Goal: Complete application form

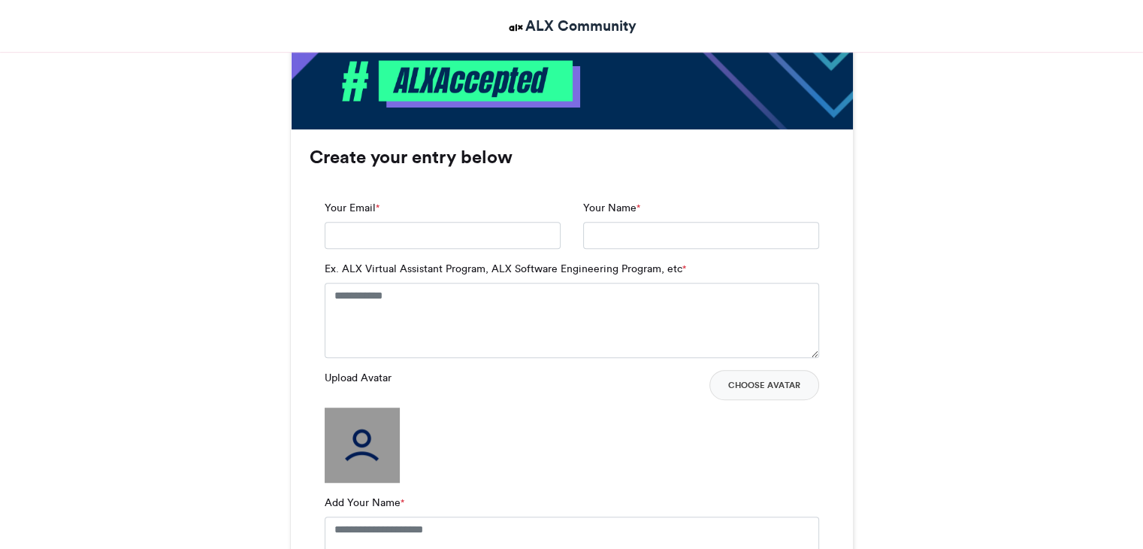
scroll to position [910, 0]
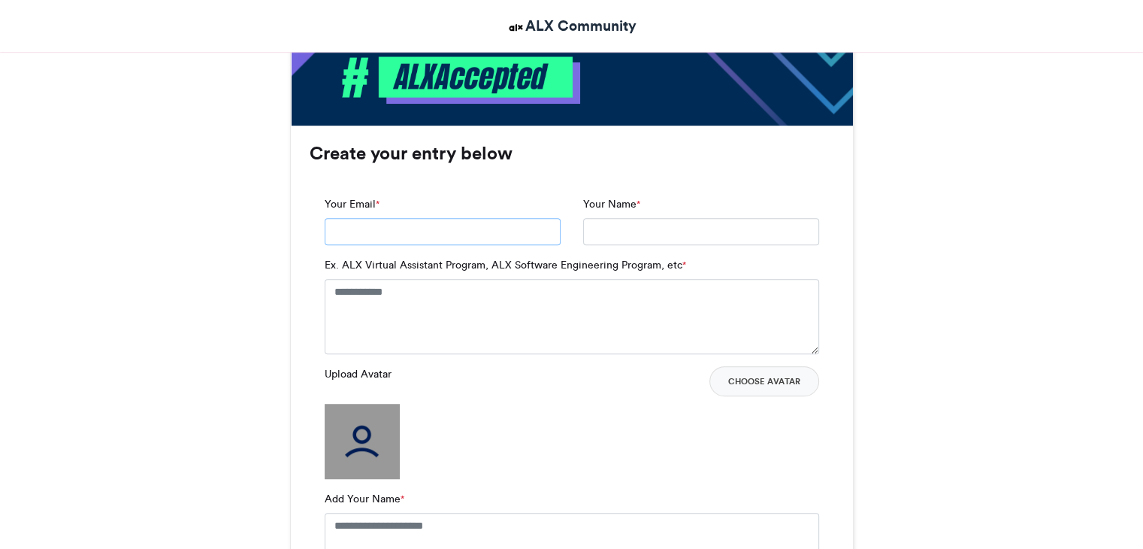
click at [419, 240] on input "Your Email *" at bounding box center [443, 231] width 236 height 27
type input "**********"
click at [459, 293] on textarea "Ex. ALX Virtual Assistant Program, ALX Software Engineering Program, etc *" at bounding box center [572, 316] width 495 height 75
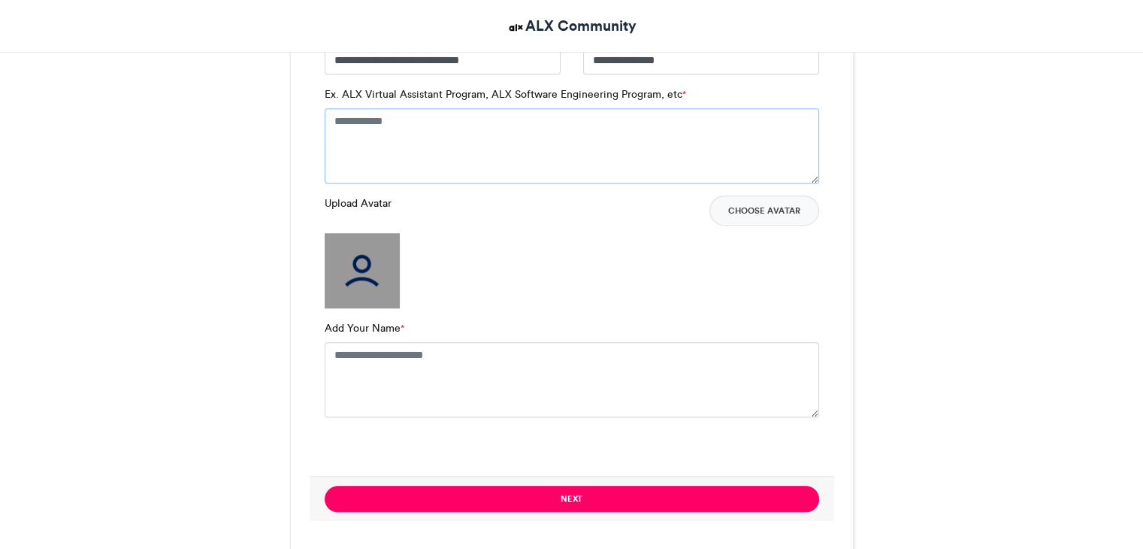
scroll to position [1088, 0]
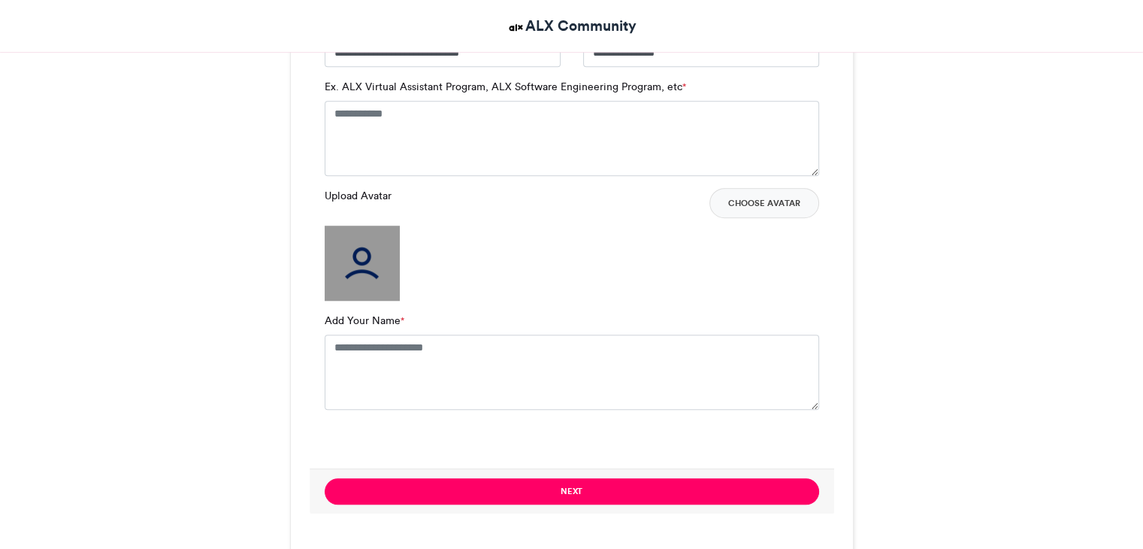
click at [373, 274] on img at bounding box center [362, 262] width 75 height 75
click at [402, 349] on textarea "Add Your Name *" at bounding box center [572, 371] width 495 height 75
type textarea "**********"
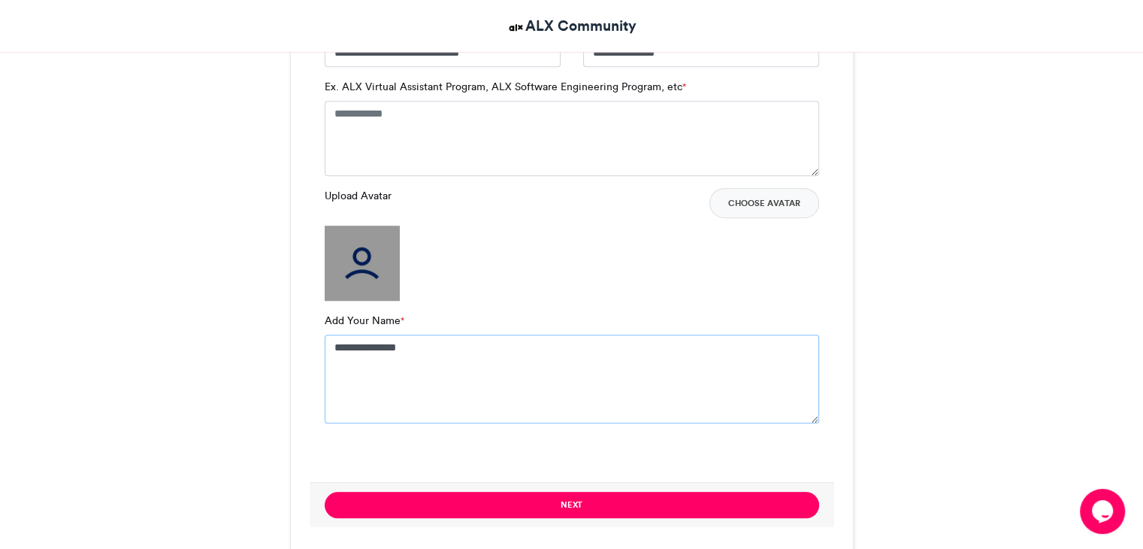
scroll to position [0, 0]
click at [356, 265] on img at bounding box center [362, 262] width 75 height 75
click at [766, 212] on button "Choose Avatar" at bounding box center [765, 203] width 110 height 30
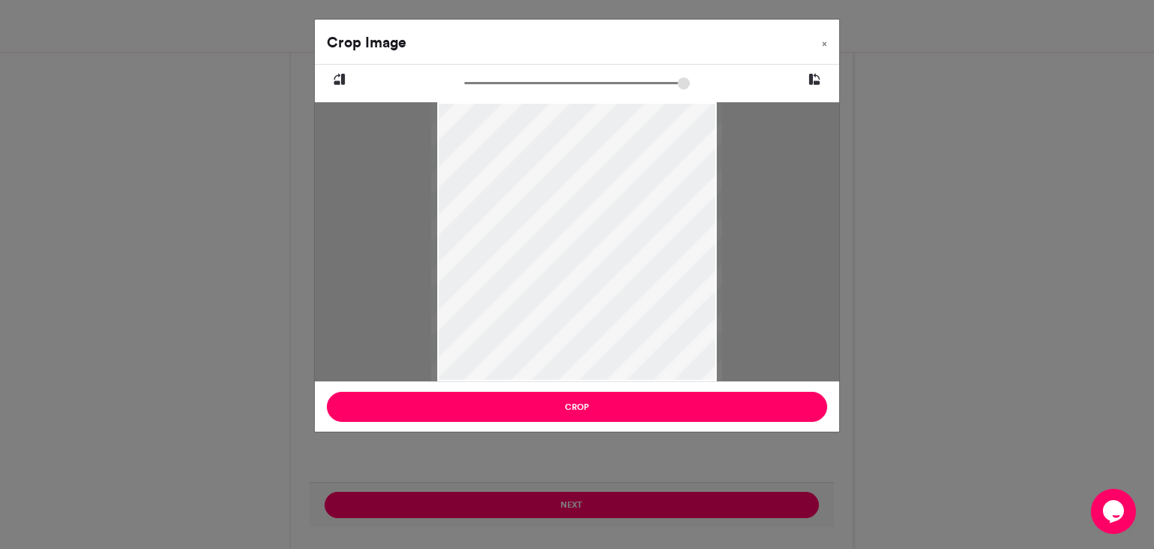
type input "******"
drag, startPoint x: 471, startPoint y: 82, endPoint x: 307, endPoint y: 50, distance: 167.7
click at [464, 76] on input "zoom" at bounding box center [576, 83] width 225 height 14
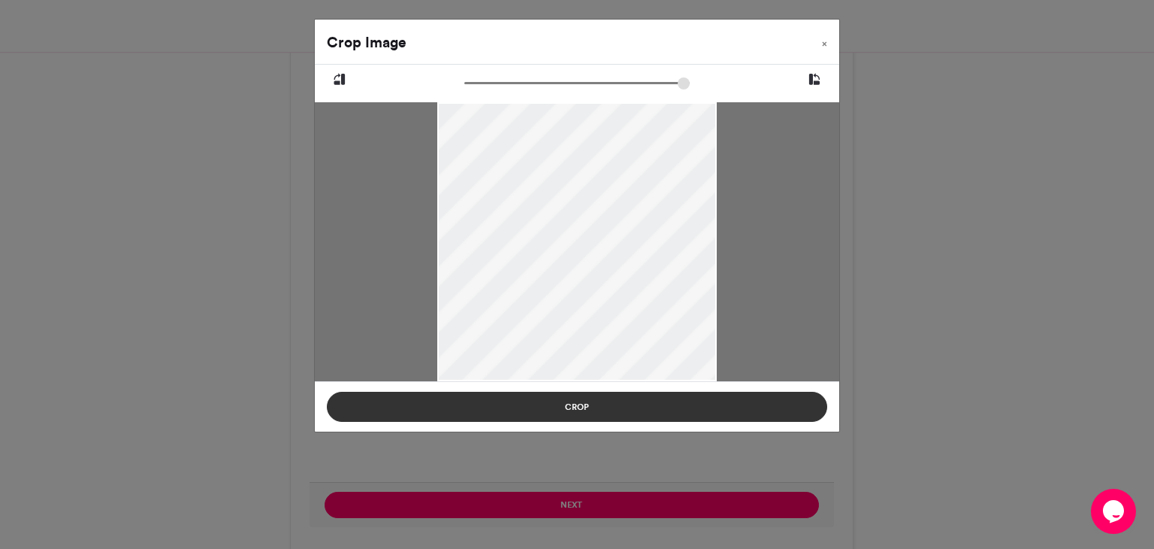
click at [572, 413] on button "Crop" at bounding box center [577, 407] width 501 height 30
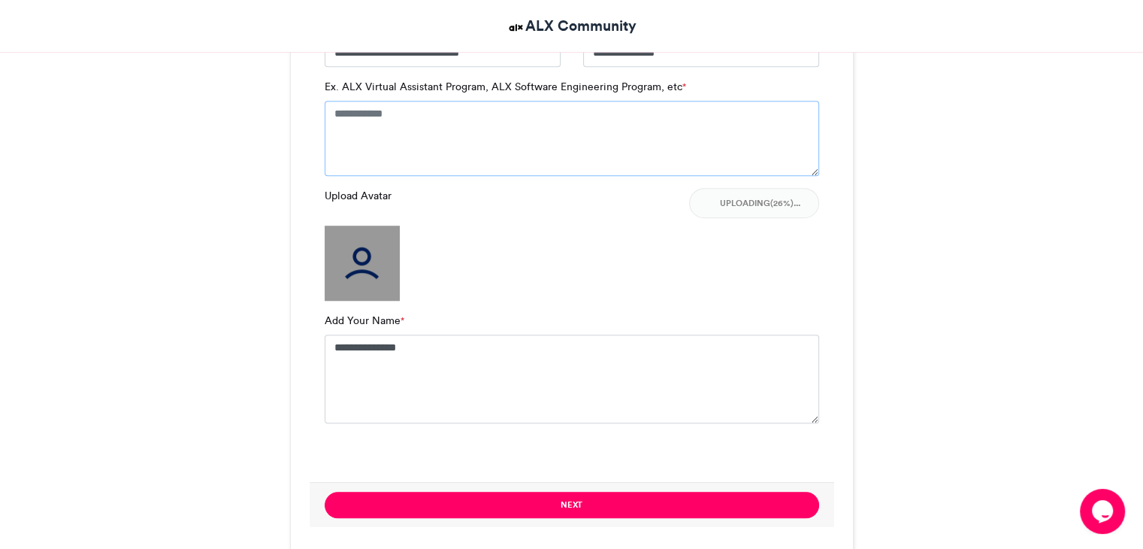
click at [430, 127] on textarea "Ex. ALX Virtual Assistant Program, ALX Software Engineering Program, etc *" at bounding box center [572, 138] width 495 height 75
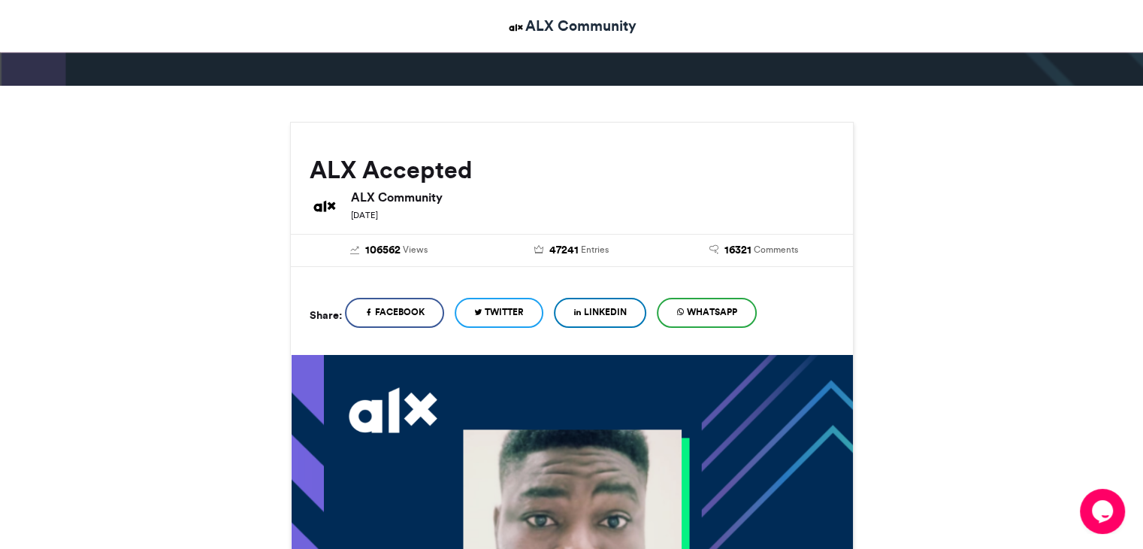
scroll to position [36, 0]
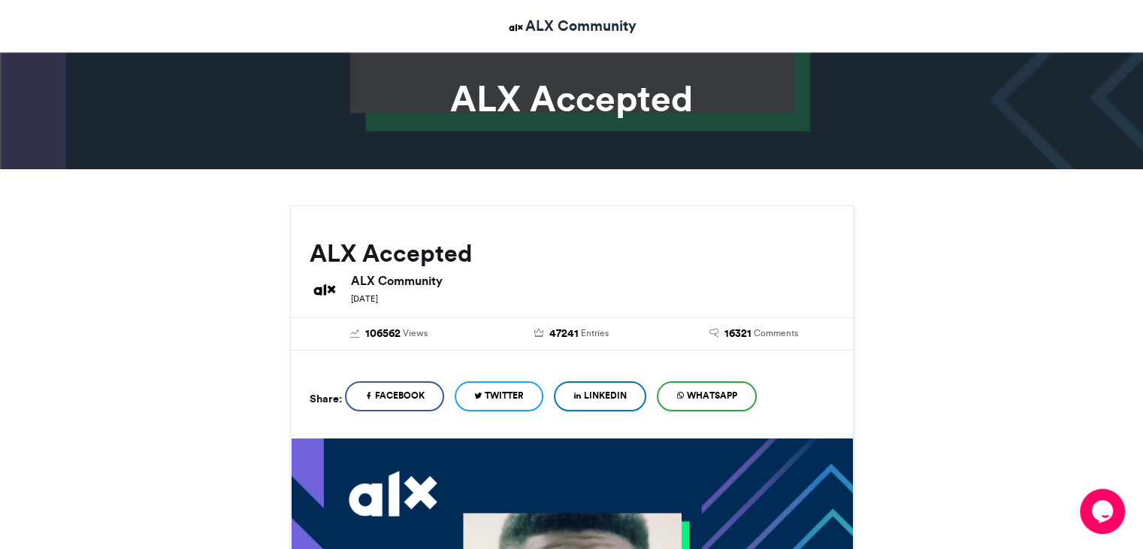
type textarea "**********"
click at [1066, 149] on div at bounding box center [571, 87] width 1143 height 164
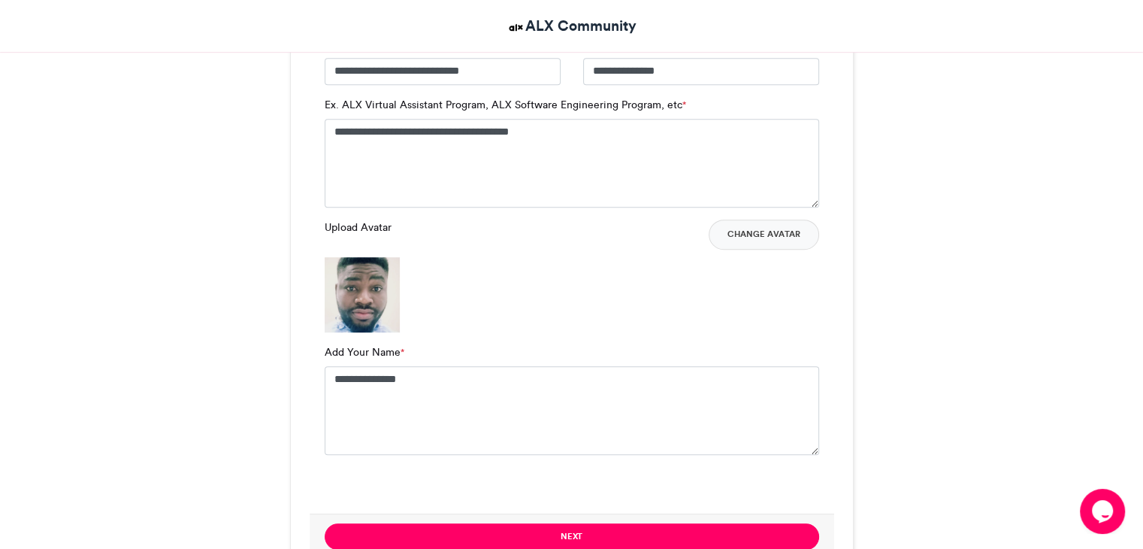
scroll to position [1076, 0]
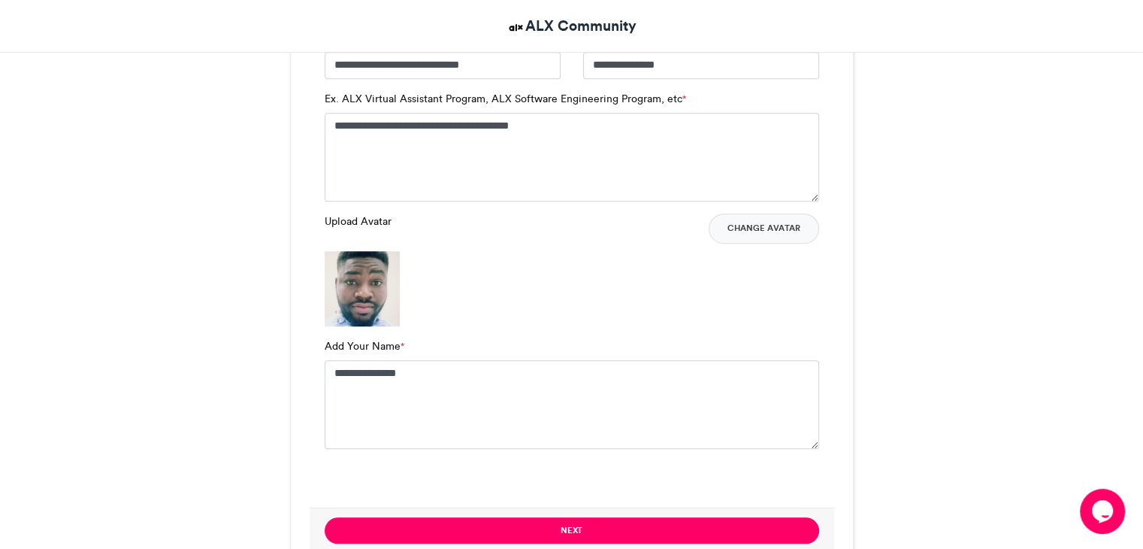
click at [331, 259] on img at bounding box center [362, 288] width 75 height 75
click at [779, 233] on button "Change Avatar" at bounding box center [764, 228] width 110 height 30
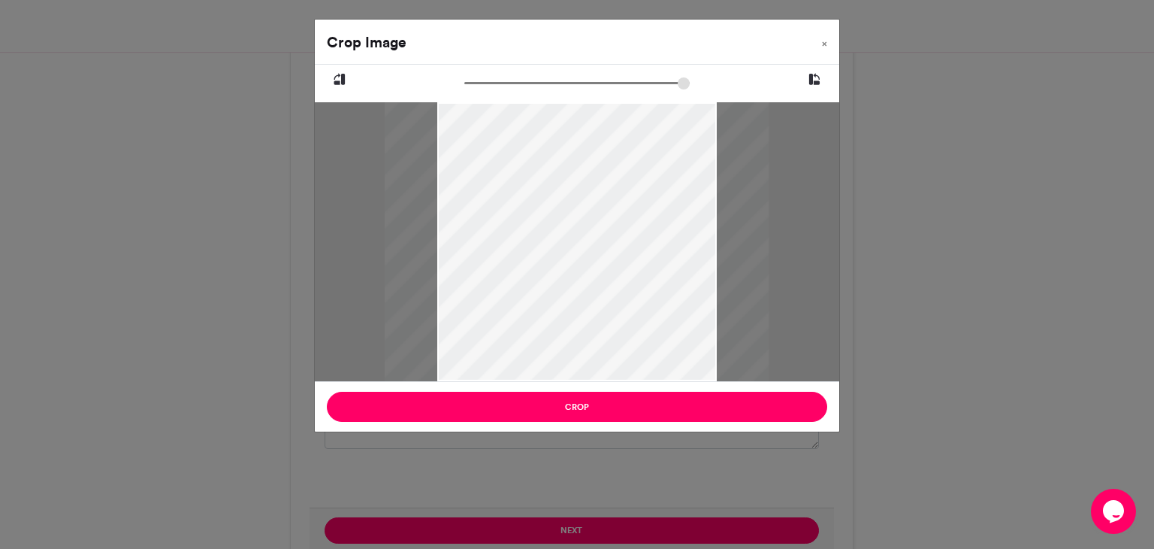
drag, startPoint x: 475, startPoint y: 85, endPoint x: 690, endPoint y: 151, distance: 224.9
type input "***"
click at [690, 90] on input "zoom" at bounding box center [576, 83] width 225 height 14
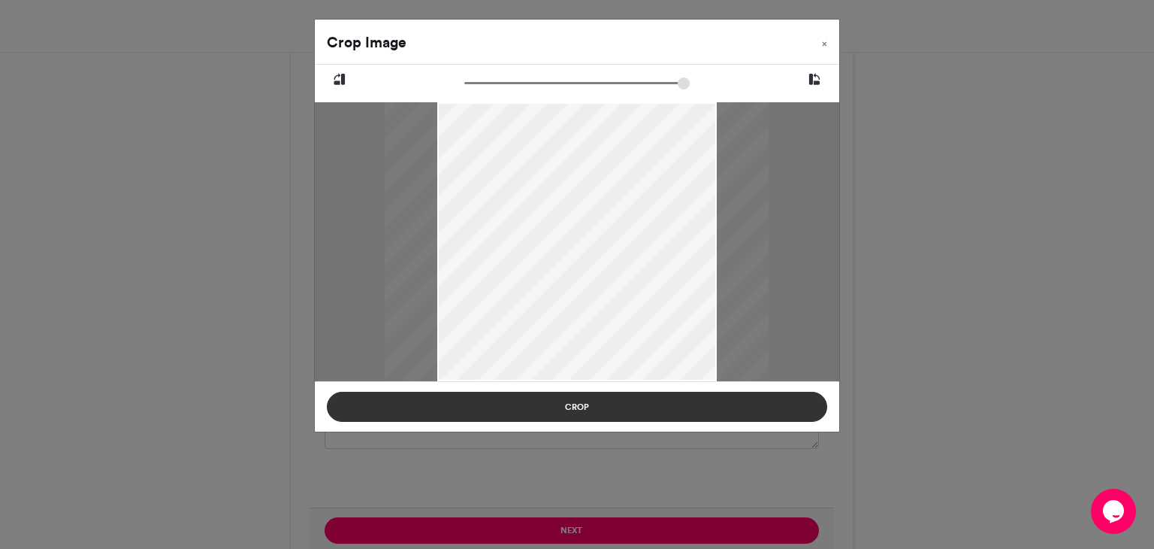
click at [650, 410] on button "Crop" at bounding box center [577, 407] width 501 height 30
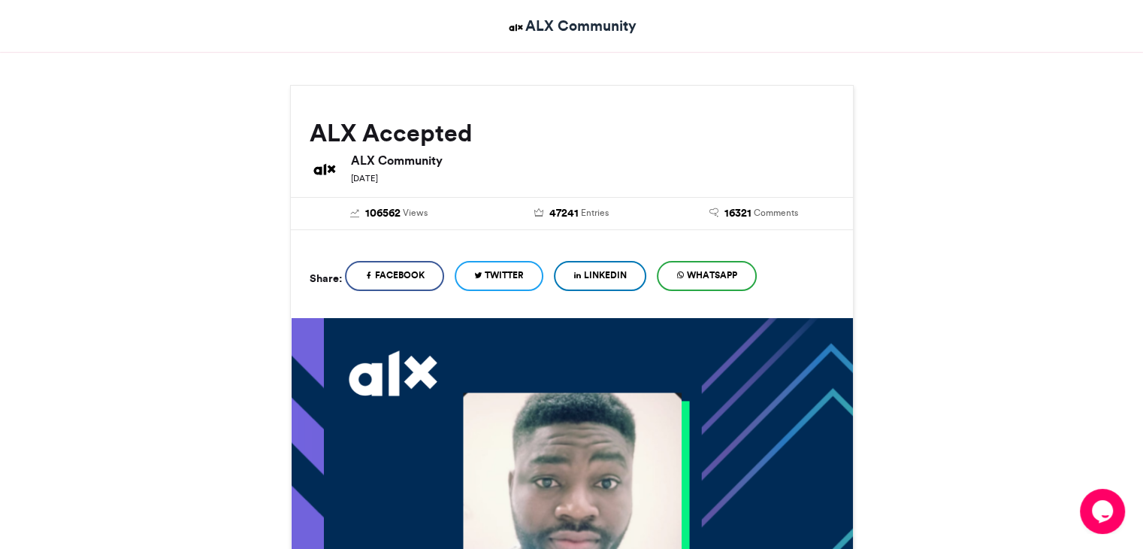
scroll to position [159, 0]
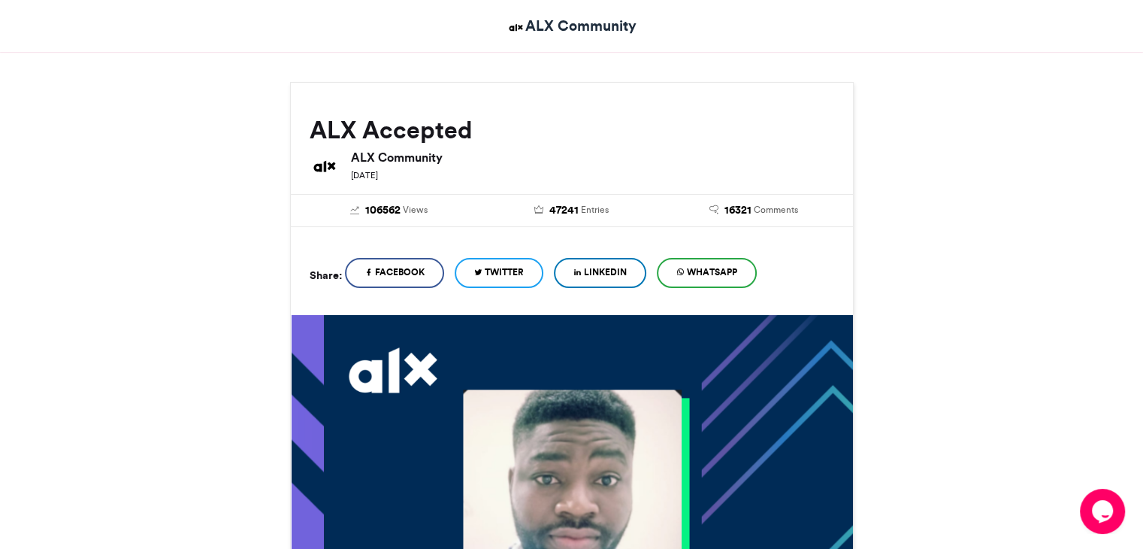
click at [627, 271] on span "LinkedIn" at bounding box center [605, 272] width 43 height 14
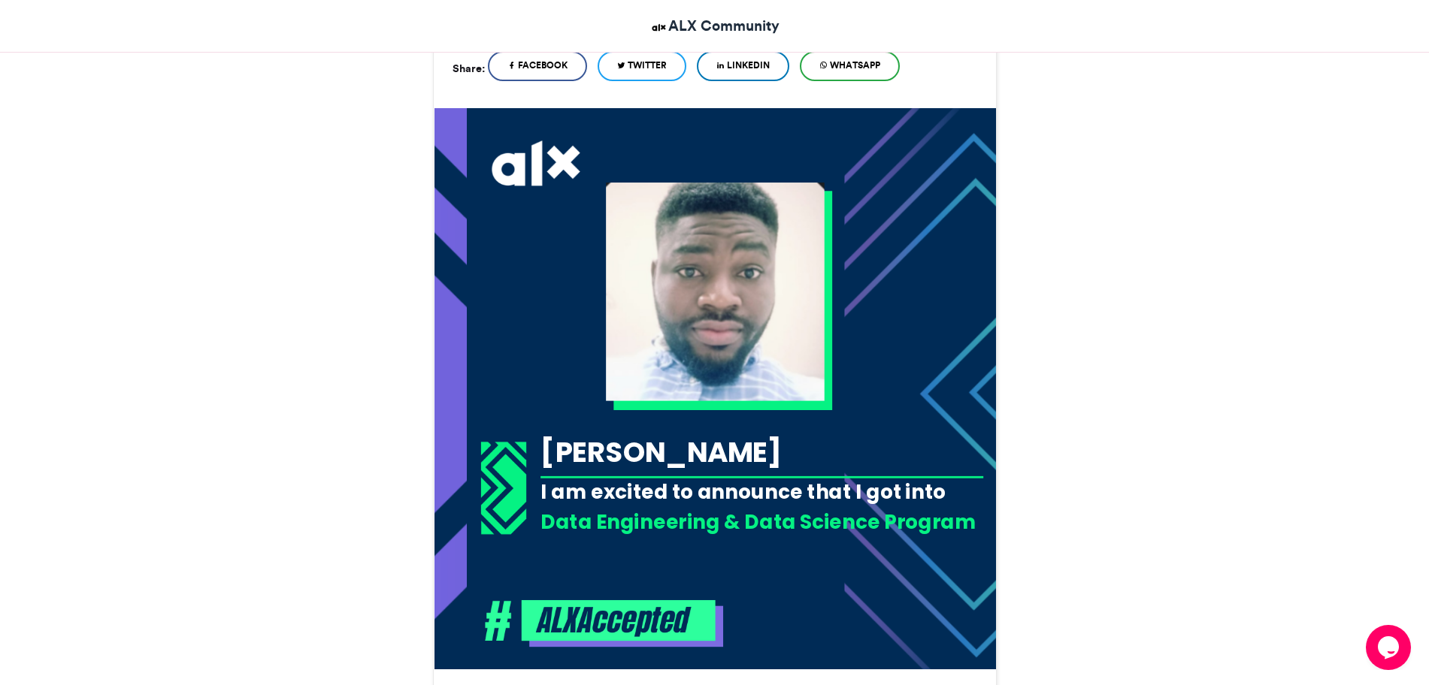
scroll to position [387, 0]
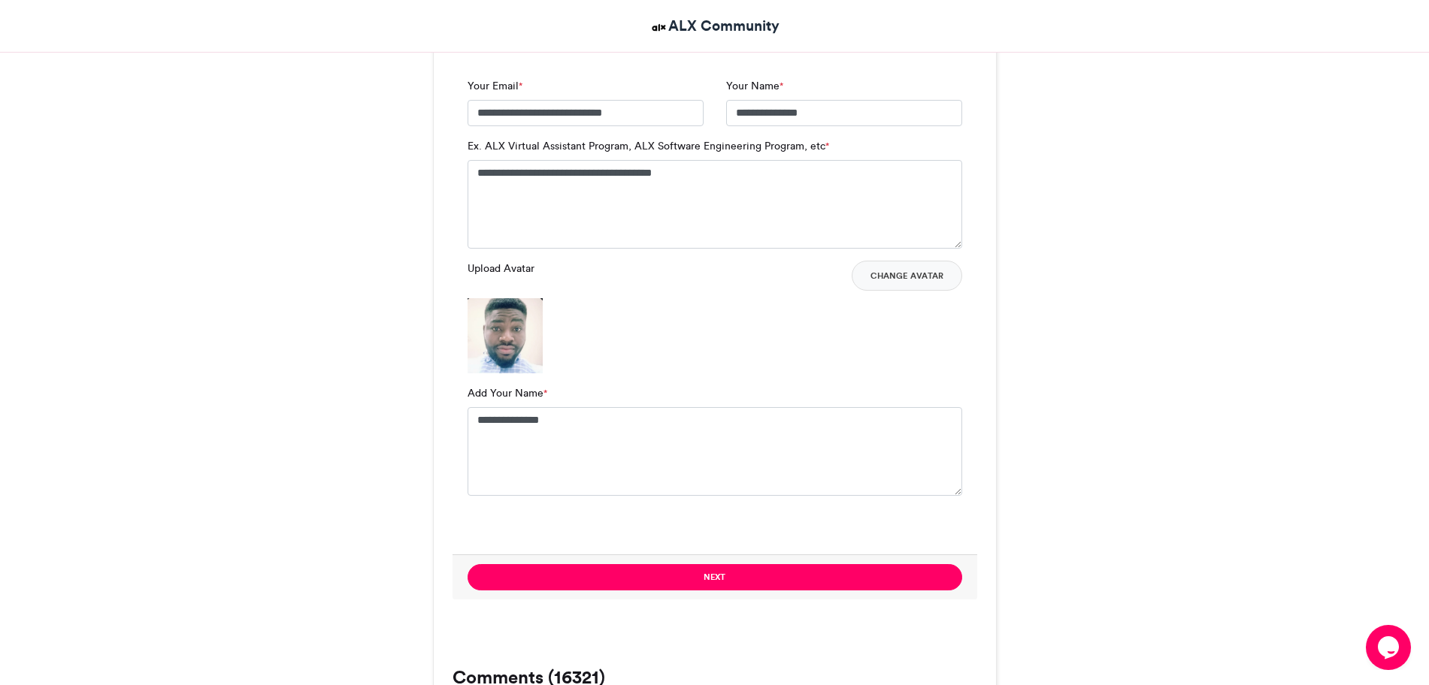
scroll to position [1025, 0]
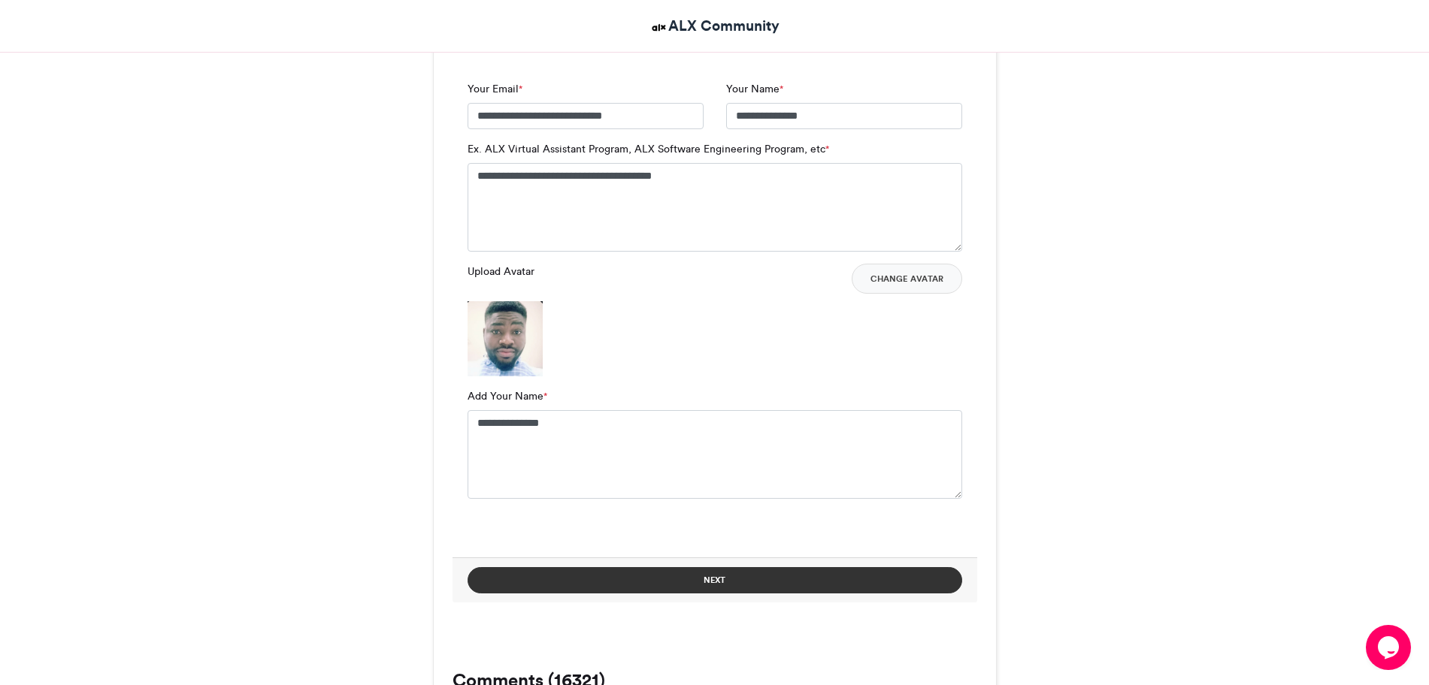
click at [728, 548] on button "Next" at bounding box center [714, 580] width 495 height 26
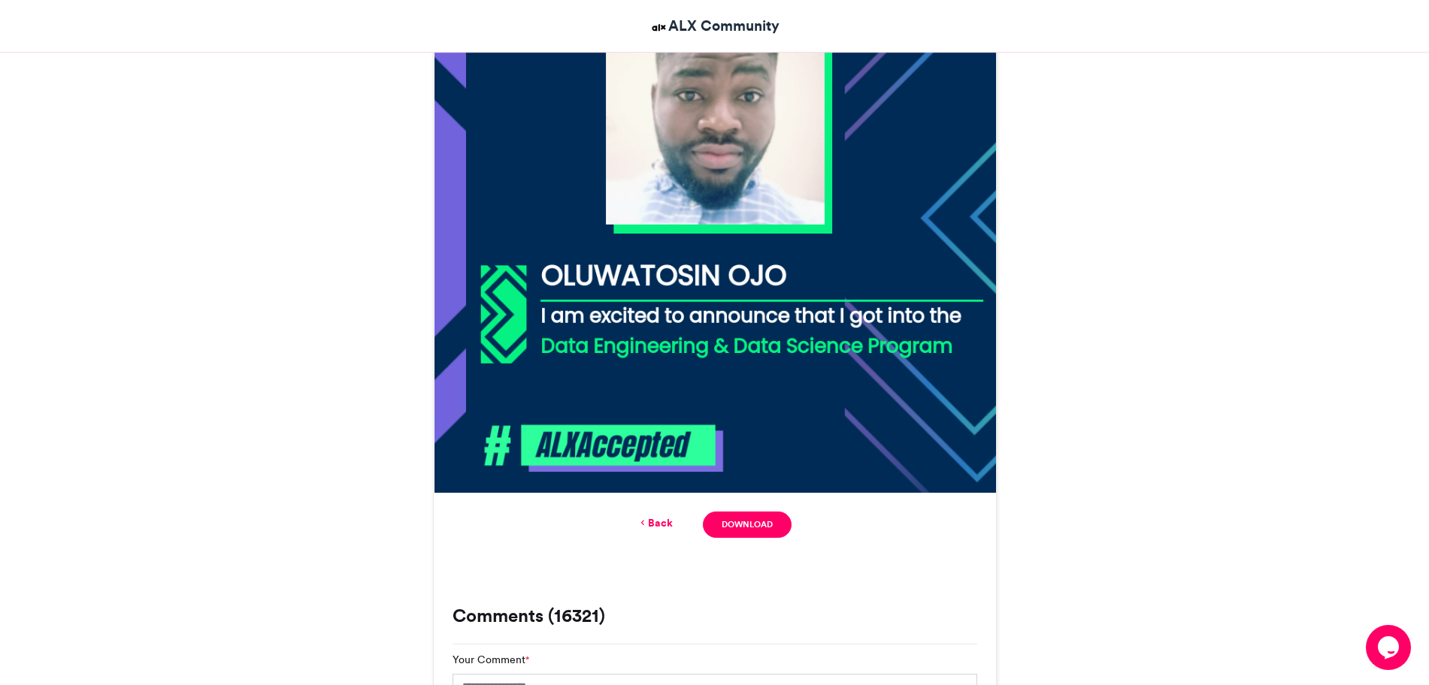
scroll to position [611, 0]
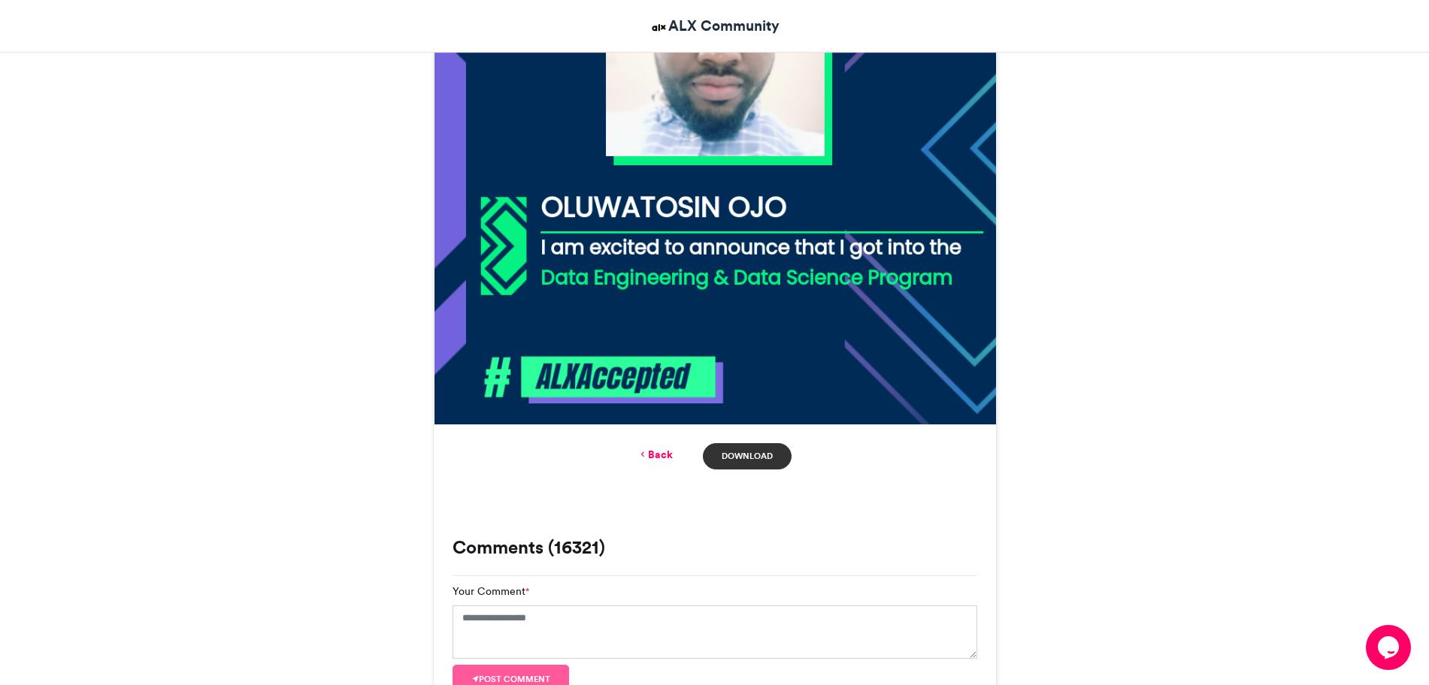
click at [772, 453] on link "Download" at bounding box center [747, 456] width 88 height 26
click at [765, 457] on link "Download" at bounding box center [747, 456] width 88 height 26
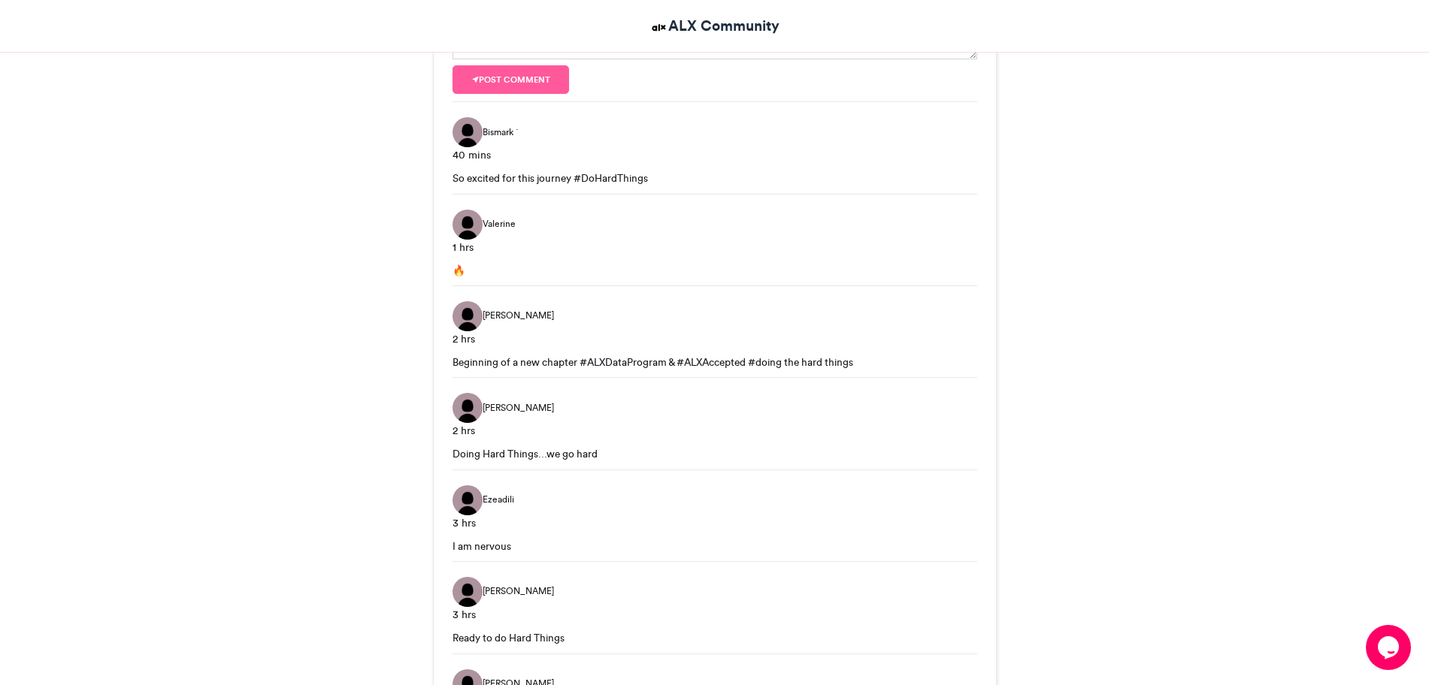
drag, startPoint x: 1421, startPoint y: 507, endPoint x: 1442, endPoint y: 481, distance: 34.2
click at [1142, 481] on html "ALX Community ALX Accepted ALX Accepted ALX Community [DATE] 106562 Views 47241…" at bounding box center [714, 19] width 1429 height 2461
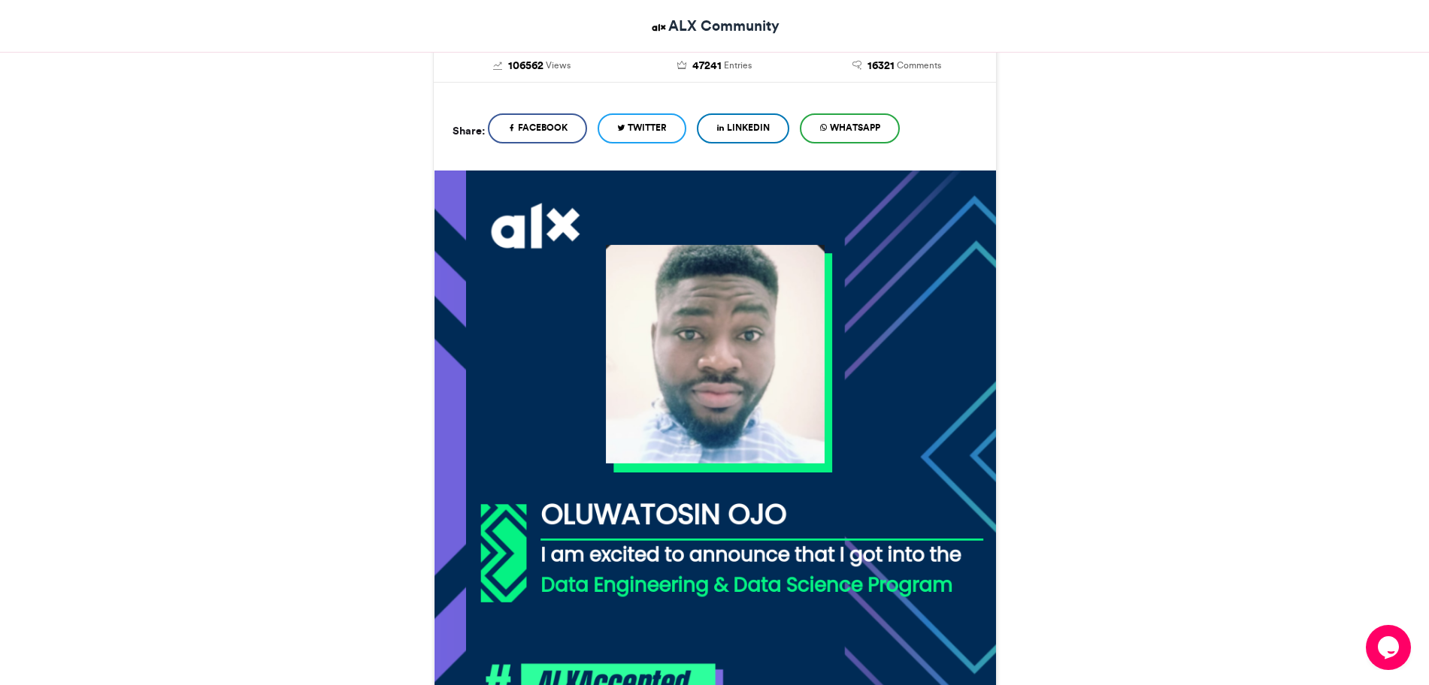
scroll to position [0, 0]
